Goal: Transaction & Acquisition: Book appointment/travel/reservation

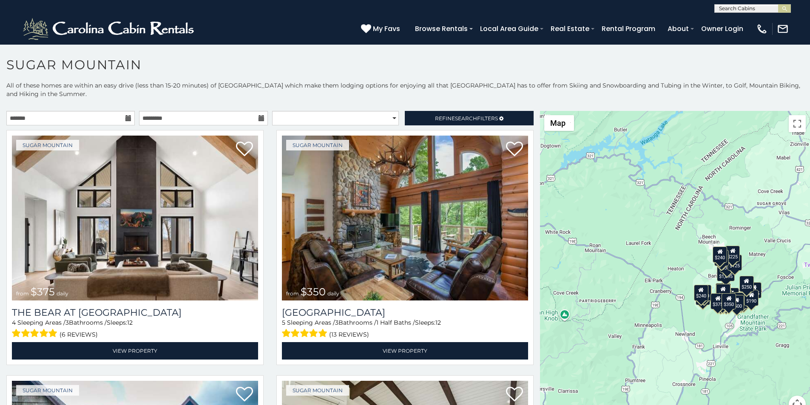
scroll to position [3, 0]
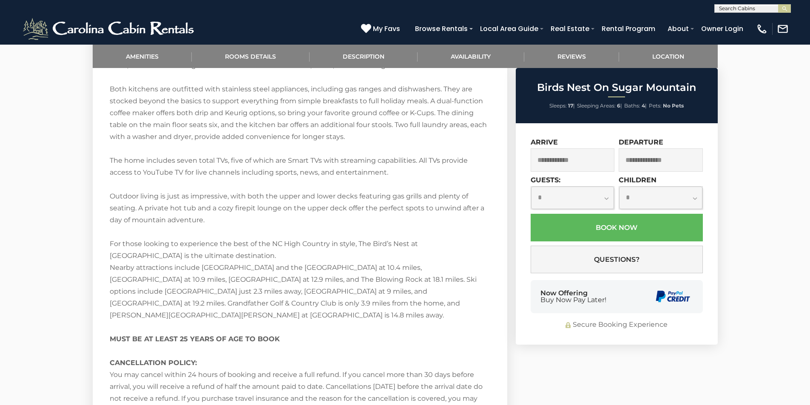
scroll to position [1438, 0]
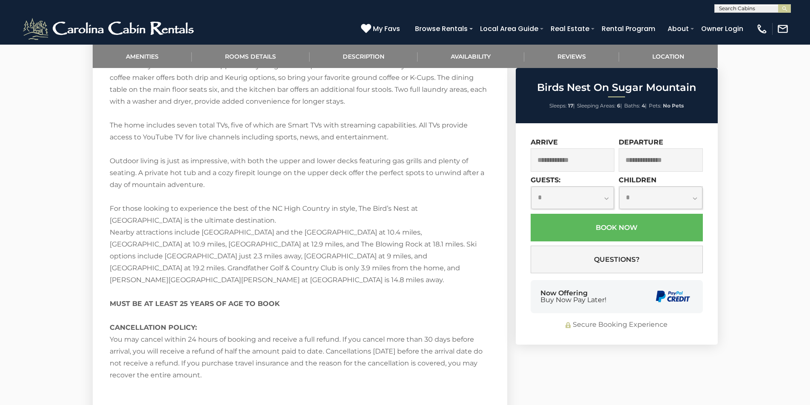
click at [548, 321] on div "Secure Booking Experience" at bounding box center [617, 325] width 172 height 10
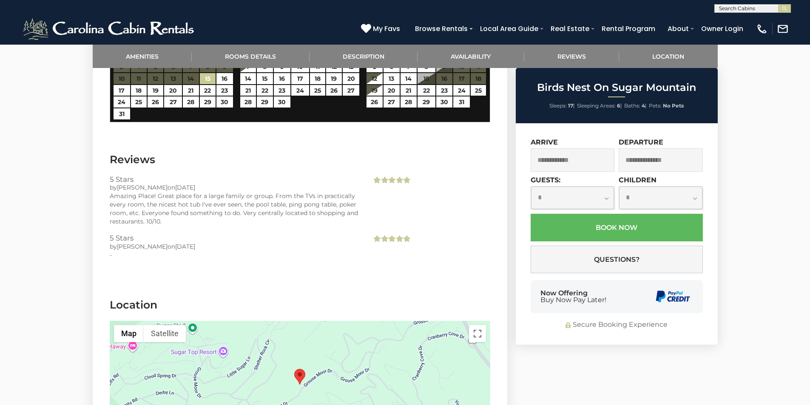
scroll to position [1911, 0]
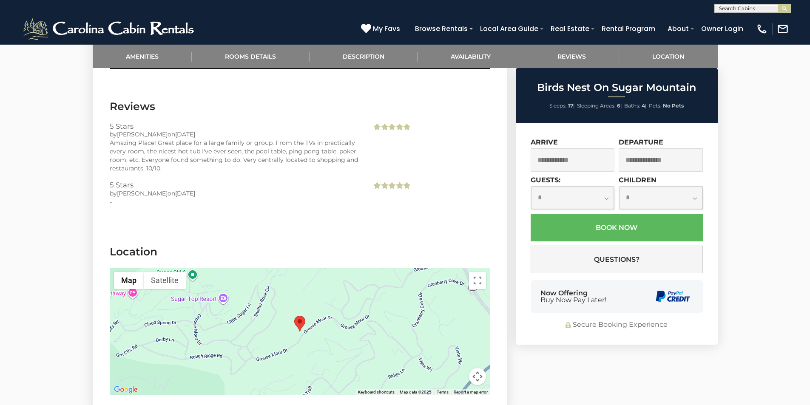
click at [636, 280] on div "Now Offering Buy Now Pay Later!" at bounding box center [617, 296] width 172 height 33
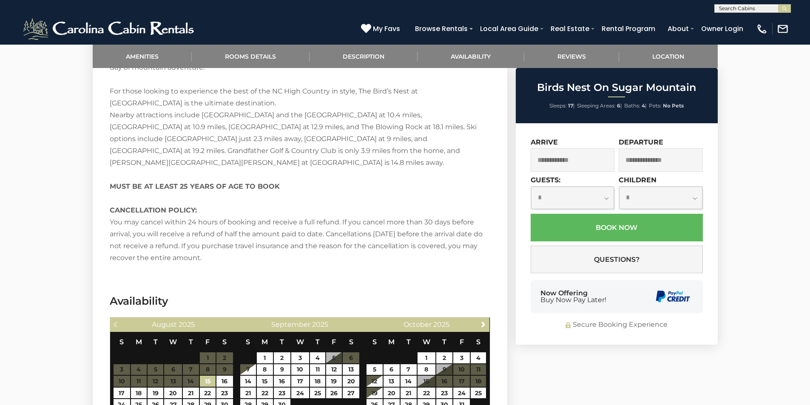
scroll to position [1546, 0]
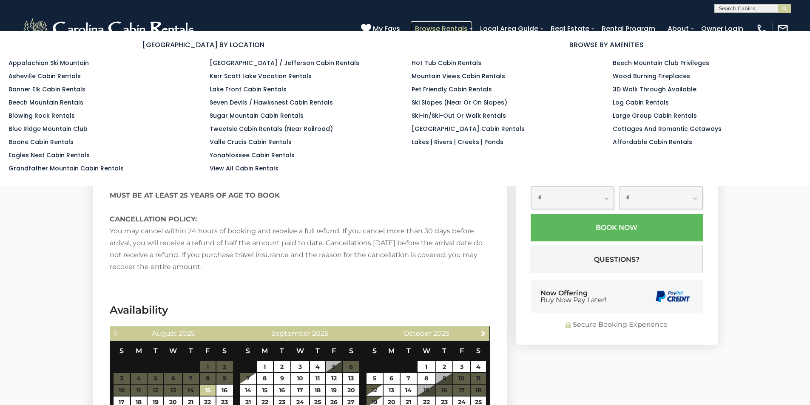
click at [472, 24] on link "Browse Rentals" at bounding box center [441, 28] width 61 height 15
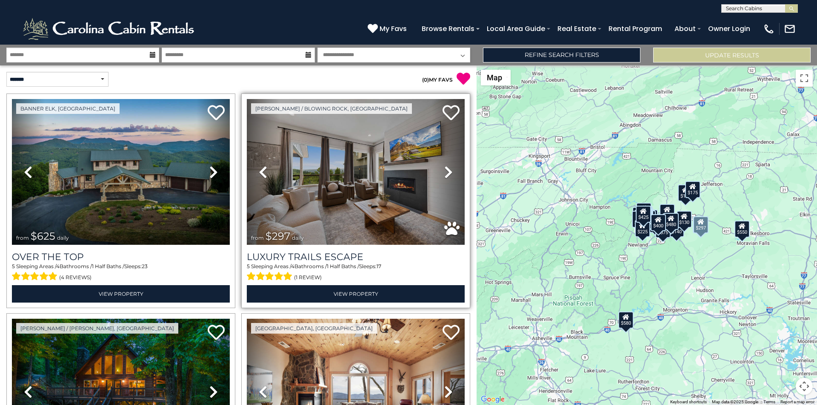
click at [248, 113] on link "Previous" at bounding box center [263, 172] width 33 height 146
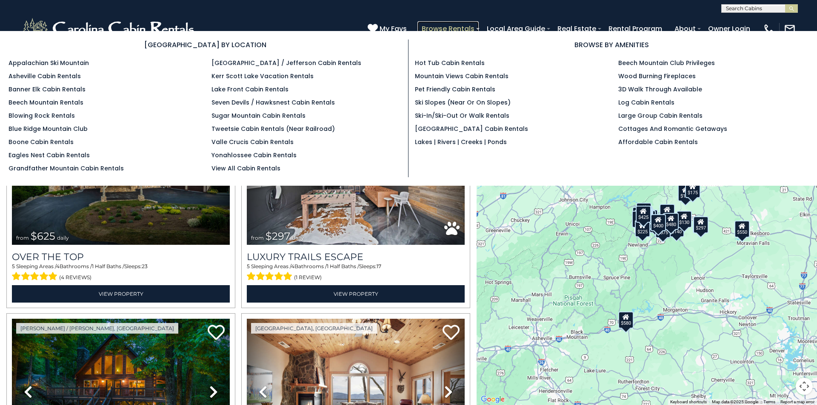
click at [479, 24] on link "Browse Rentals" at bounding box center [447, 28] width 61 height 15
